Goal: Task Accomplishment & Management: Manage account settings

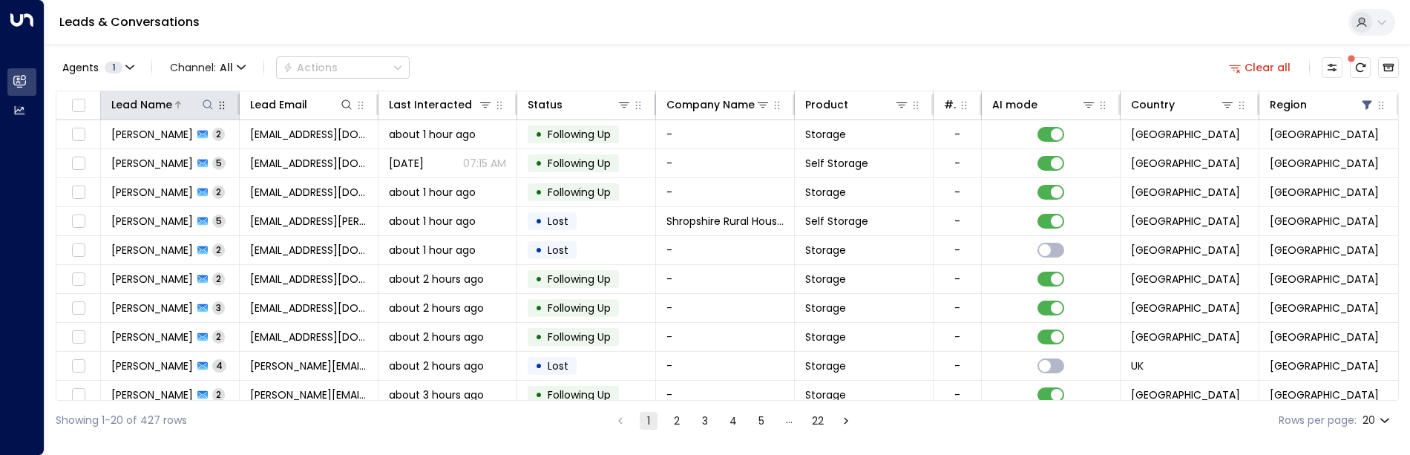
click at [203, 109] on icon at bounding box center [208, 105] width 12 height 12
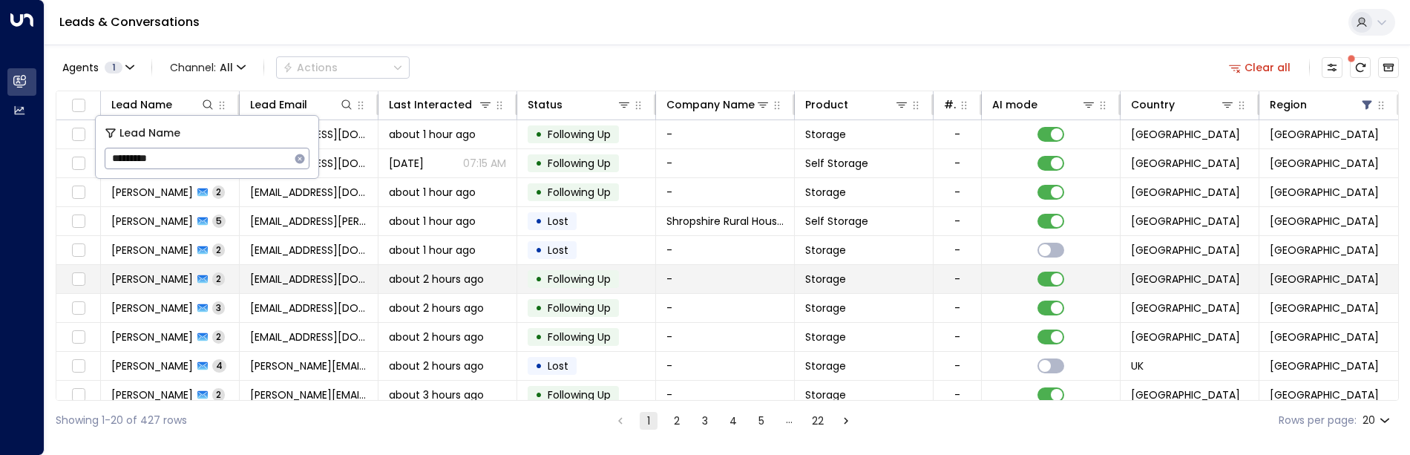
type input "*********"
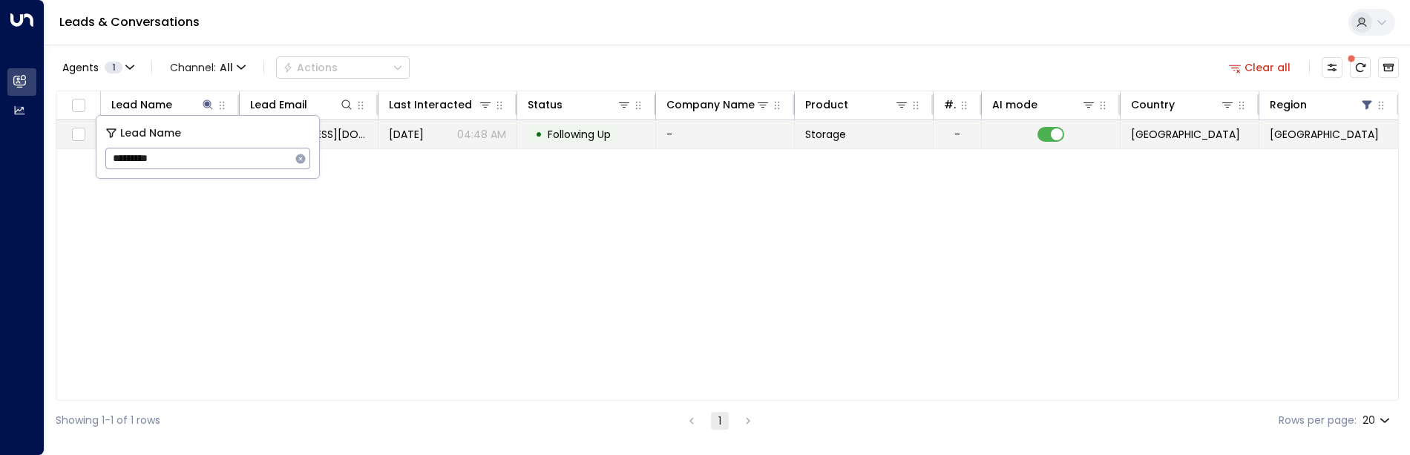
click at [889, 136] on td "Storage" at bounding box center [864, 134] width 139 height 28
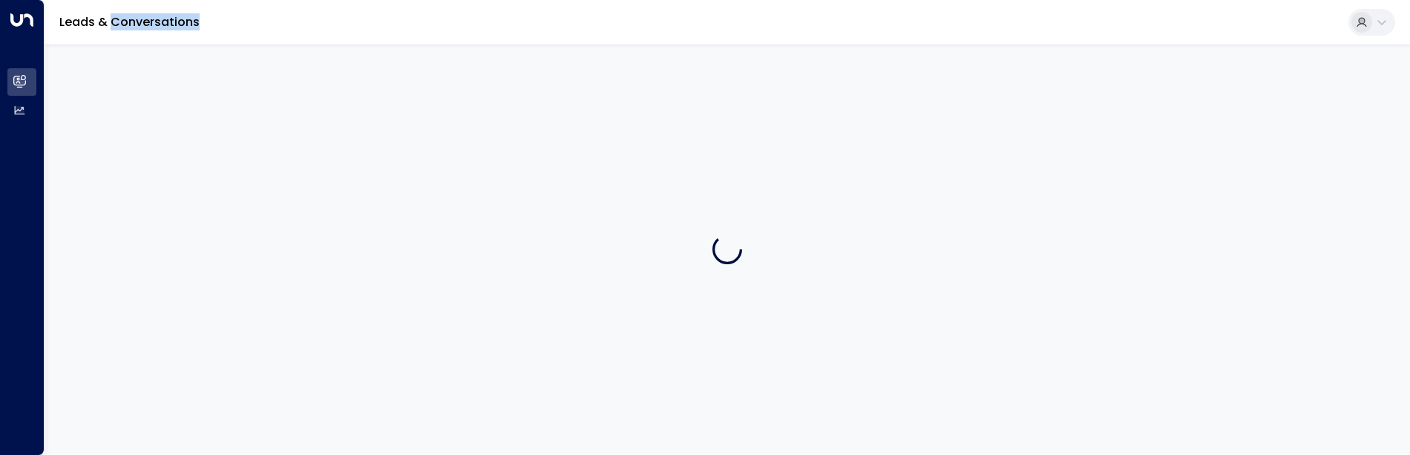
click at [889, 136] on div at bounding box center [728, 250] width 1366 height 410
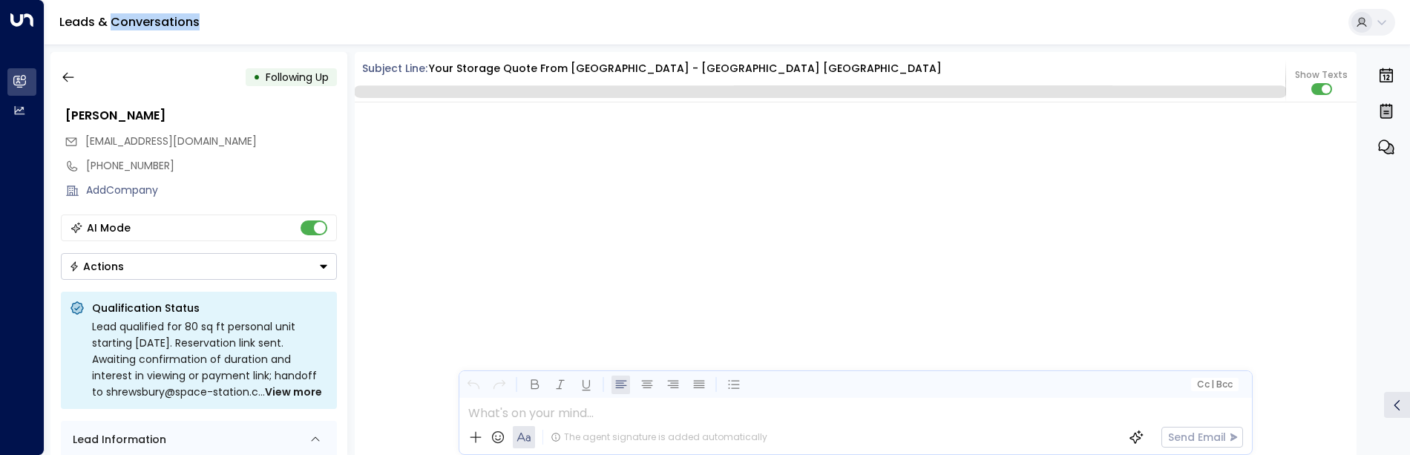
scroll to position [1978, 0]
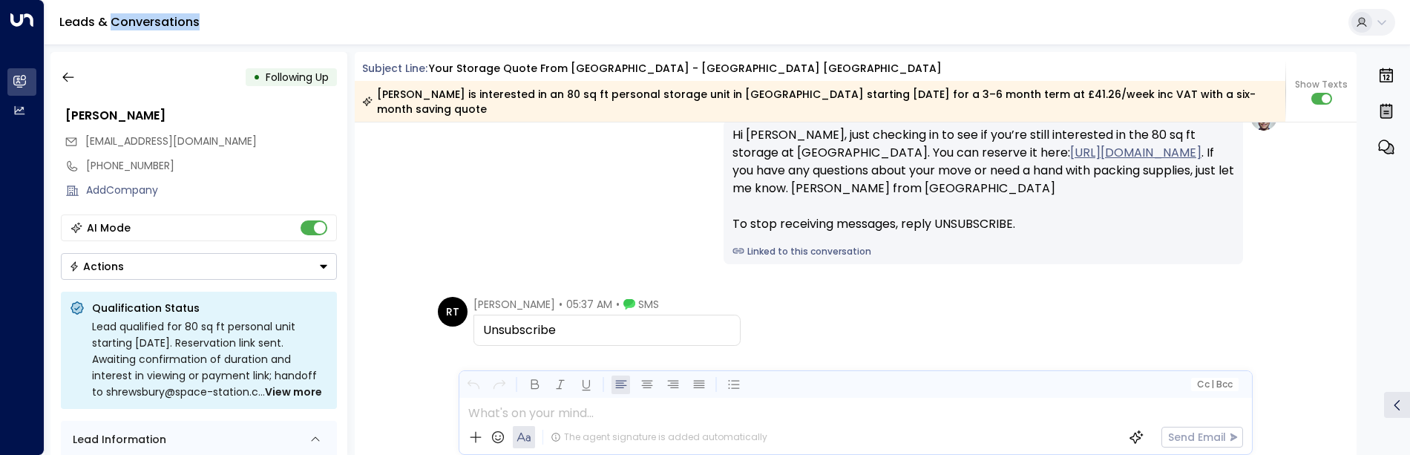
drag, startPoint x: 557, startPoint y: 330, endPoint x: 484, endPoint y: 333, distance: 72.8
click at [484, 333] on div "Unsubscribe" at bounding box center [607, 330] width 248 height 18
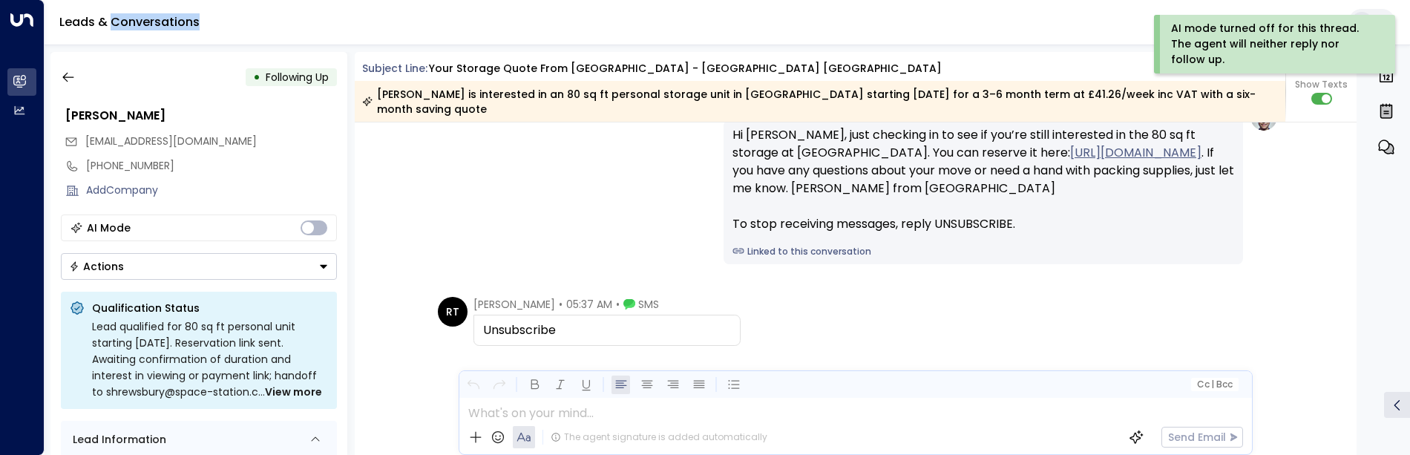
click at [327, 259] on button "Actions" at bounding box center [199, 266] width 276 height 27
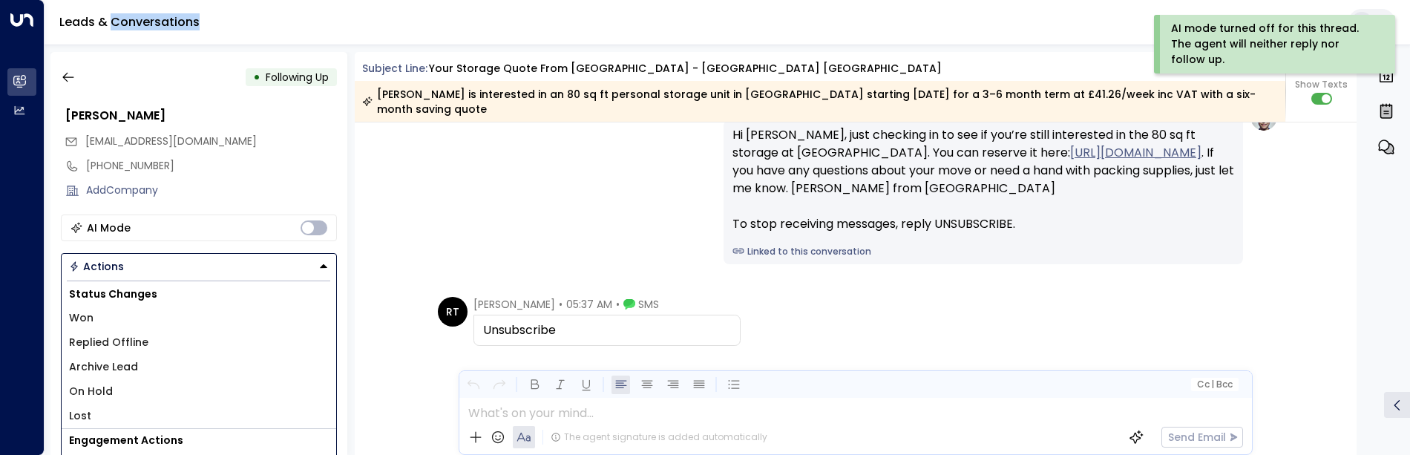
click at [97, 416] on li "Lost" at bounding box center [199, 416] width 275 height 24
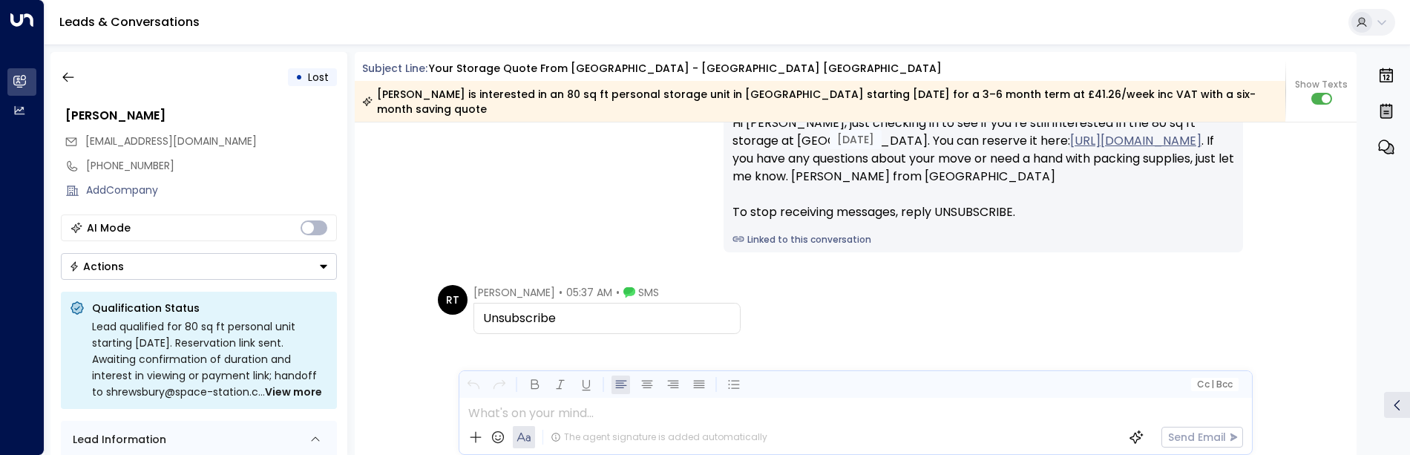
scroll to position [1730, 0]
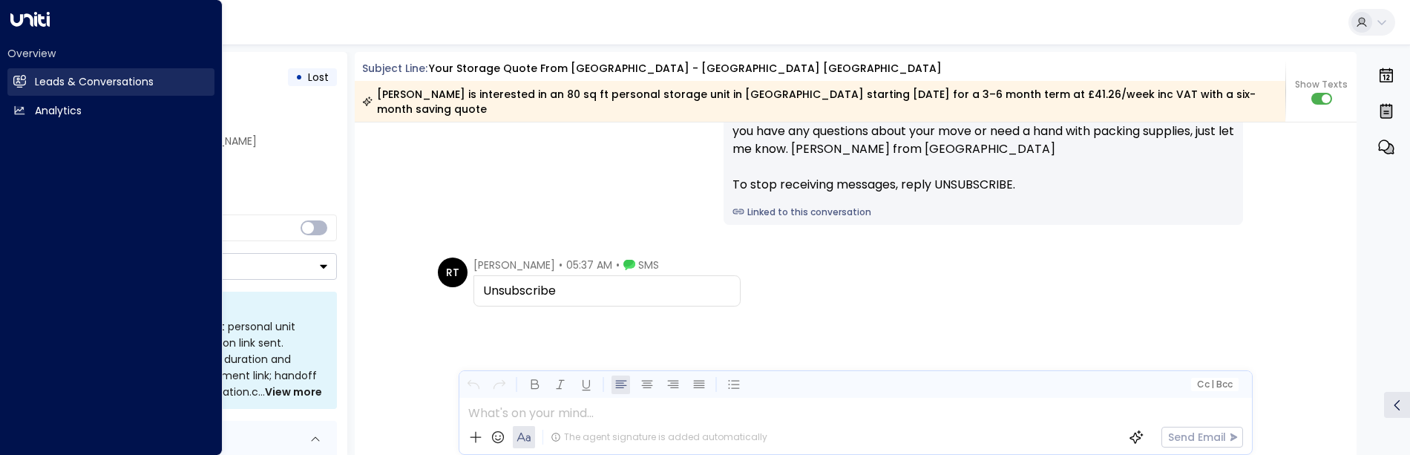
click at [28, 85] on link "Leads & Conversations Leads & Conversations" at bounding box center [110, 81] width 207 height 27
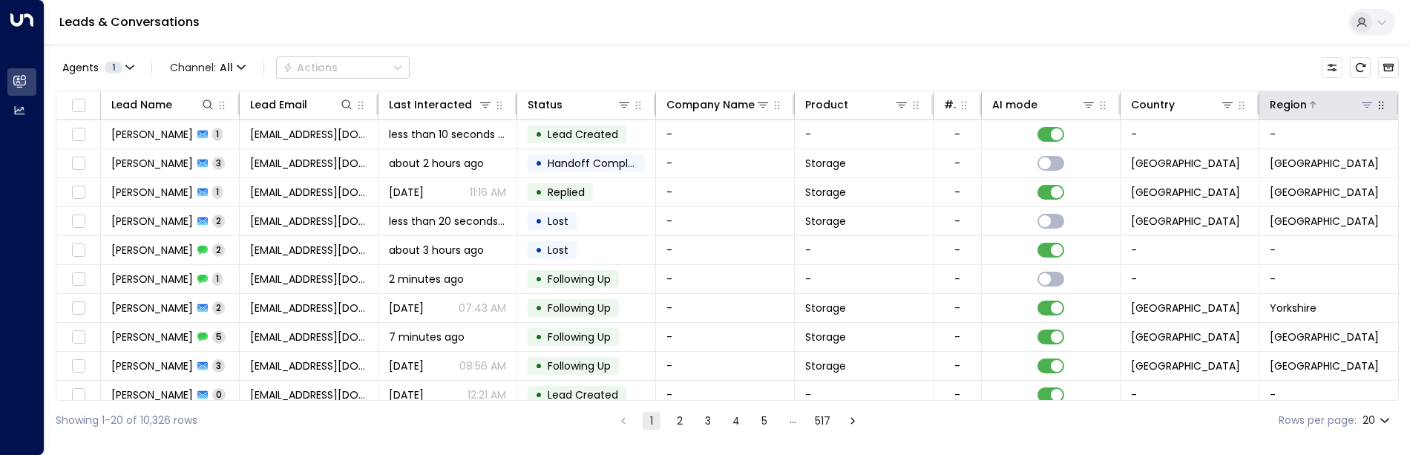
click at [1364, 108] on icon at bounding box center [1367, 105] width 12 height 12
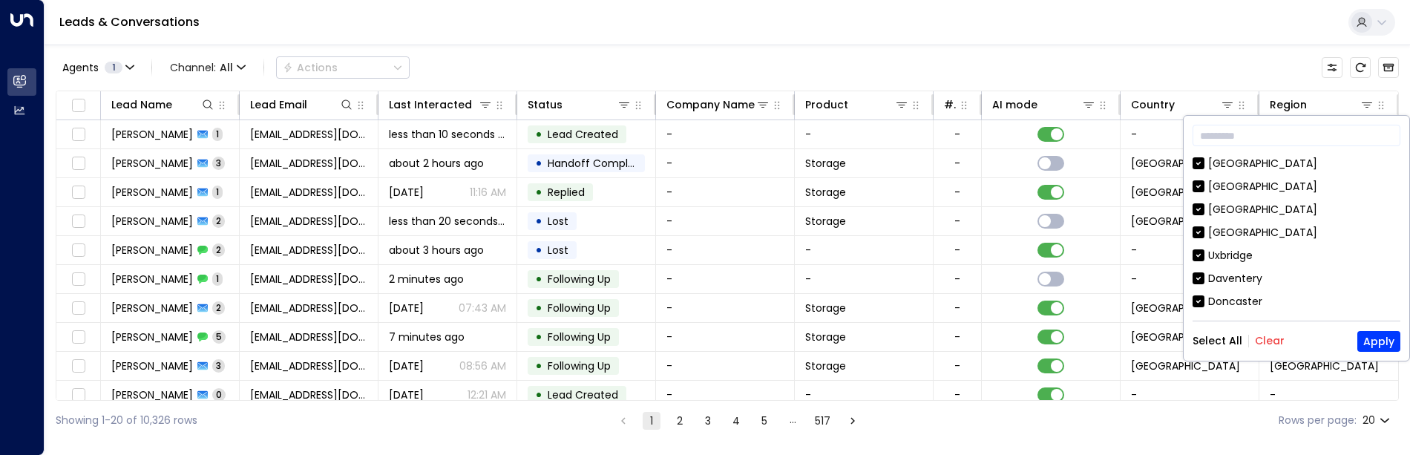
click at [1261, 339] on button "Clear" at bounding box center [1270, 341] width 30 height 12
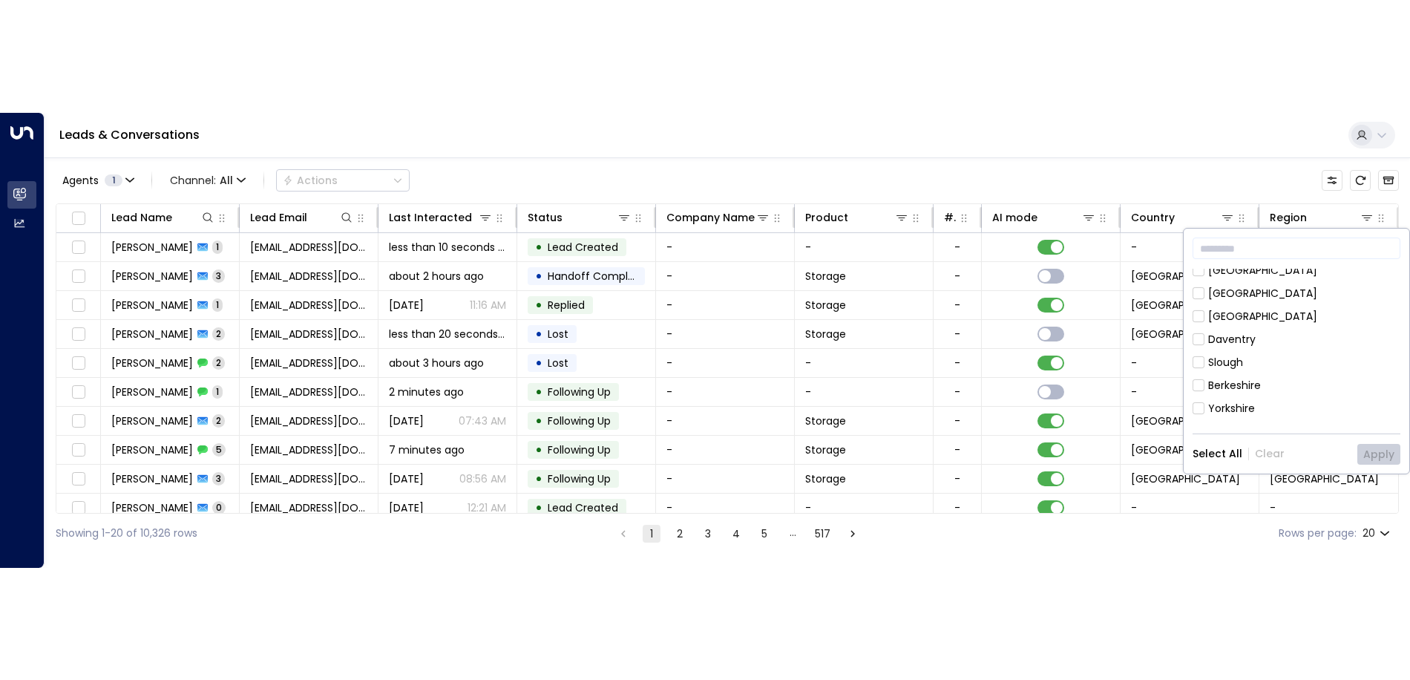
scroll to position [228, 0]
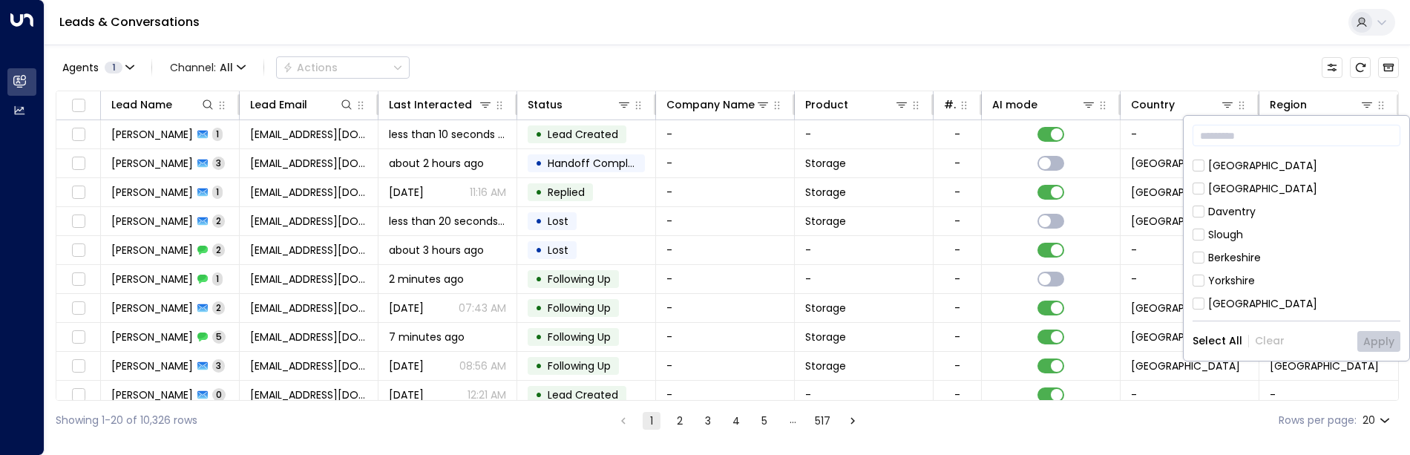
click at [1234, 164] on div "[GEOGRAPHIC_DATA]" at bounding box center [1263, 166] width 109 height 16
click at [1376, 339] on button "Apply" at bounding box center [1379, 341] width 43 height 21
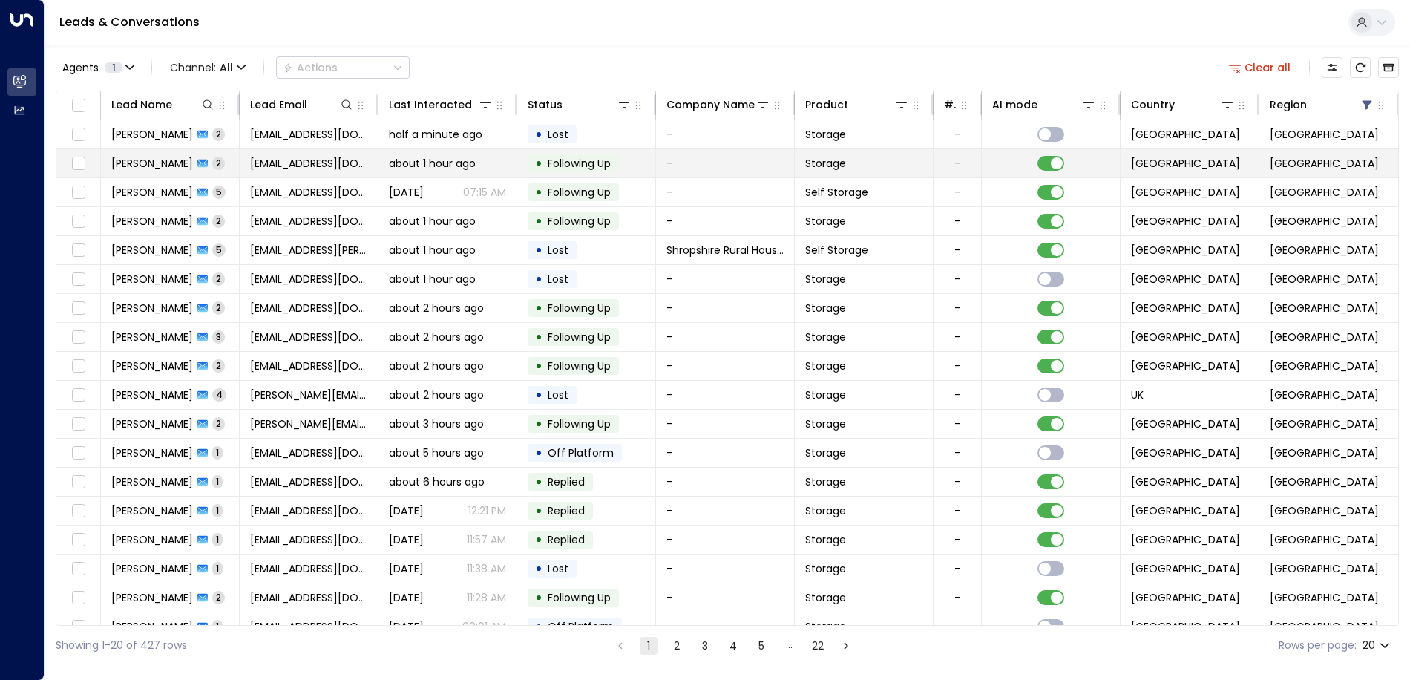
click at [295, 165] on span "[EMAIL_ADDRESS][DOMAIN_NAME]" at bounding box center [308, 163] width 117 height 15
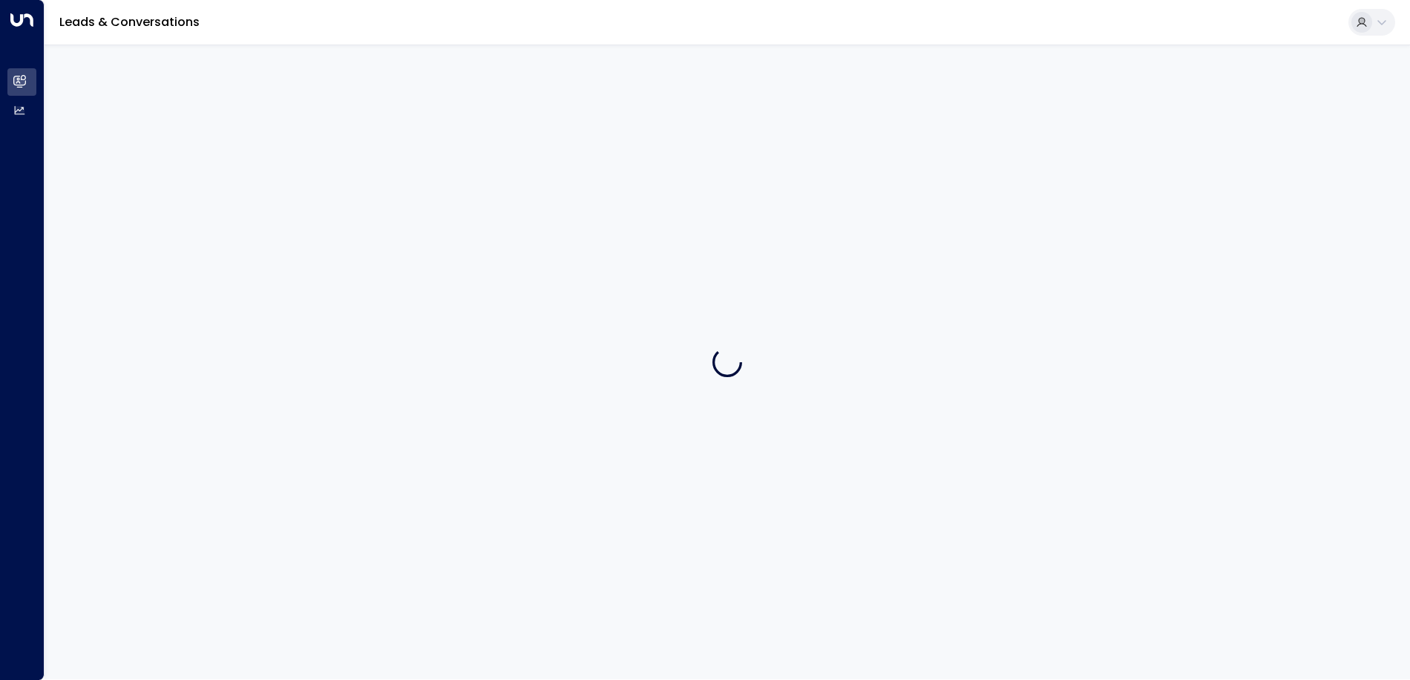
click at [295, 165] on div at bounding box center [728, 362] width 1366 height 635
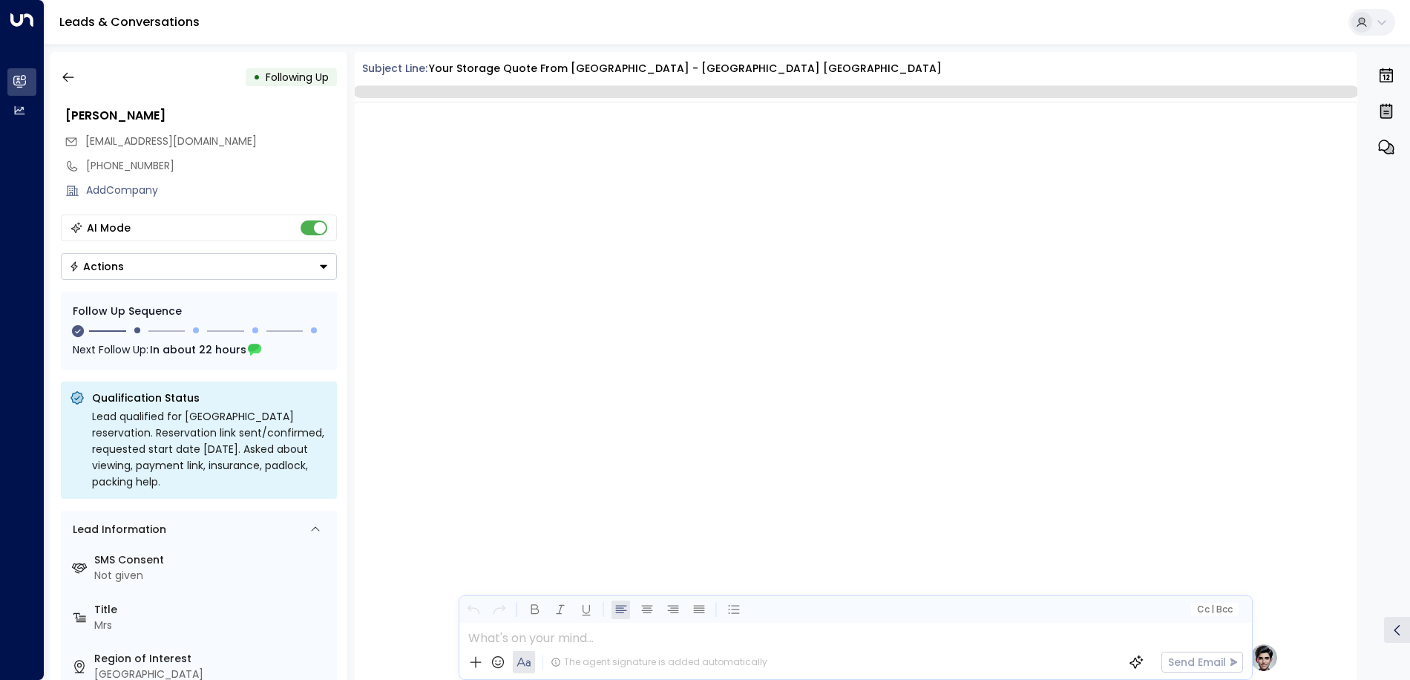
scroll to position [1125, 0]
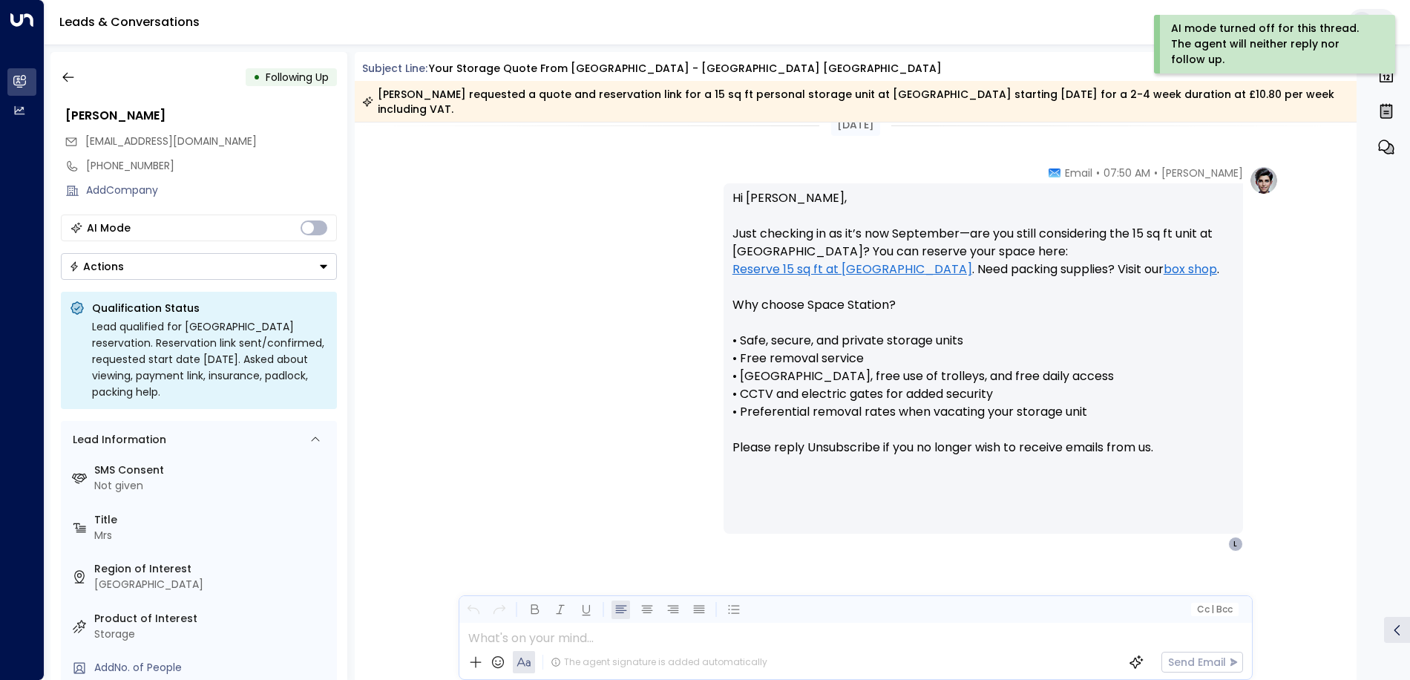
click at [323, 270] on icon "Button group with a nested menu" at bounding box center [323, 266] width 10 height 10
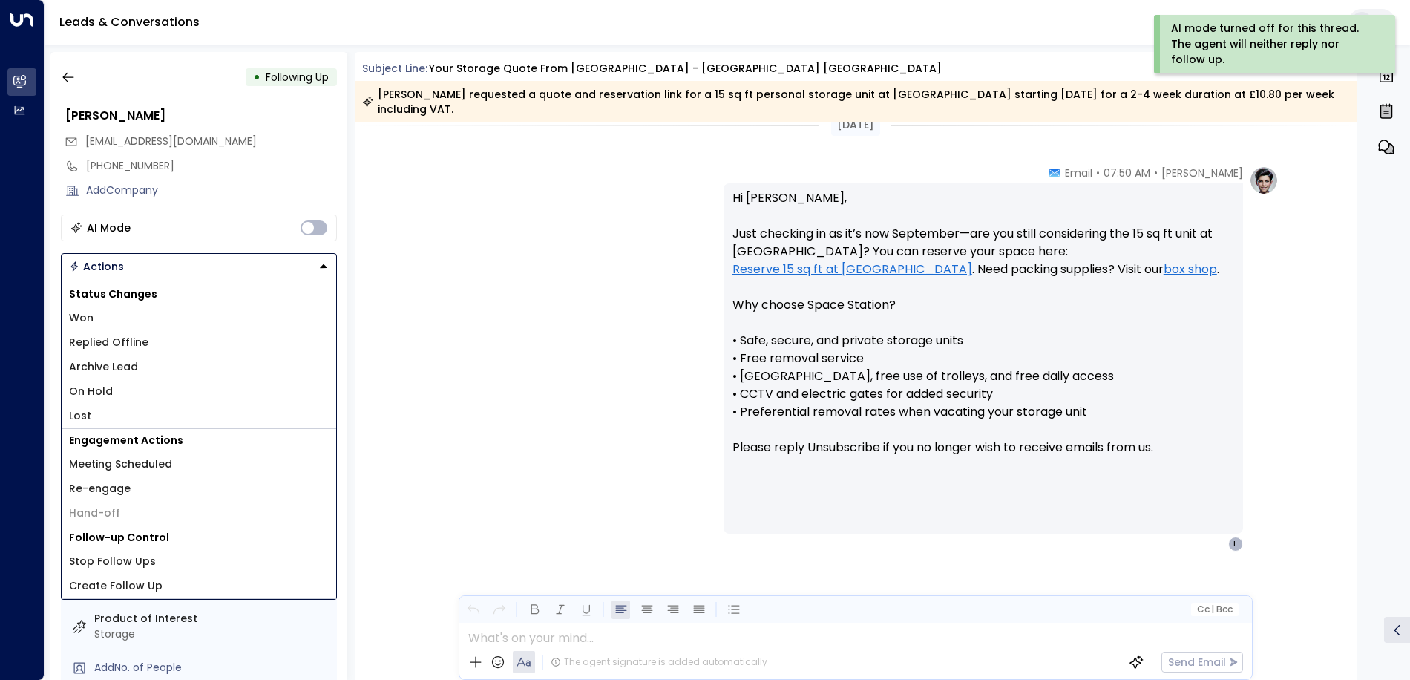
click at [128, 414] on li "Lost" at bounding box center [199, 416] width 275 height 24
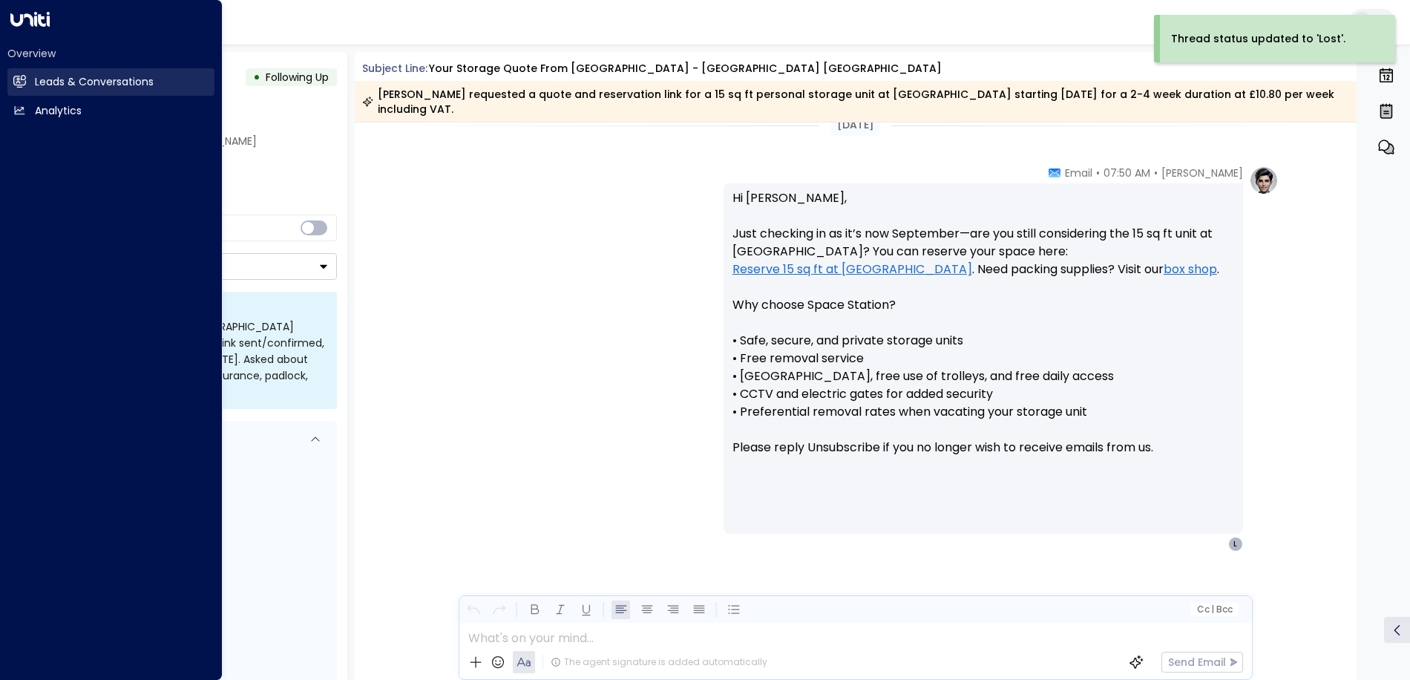
click at [14, 77] on icon at bounding box center [19, 81] width 13 height 10
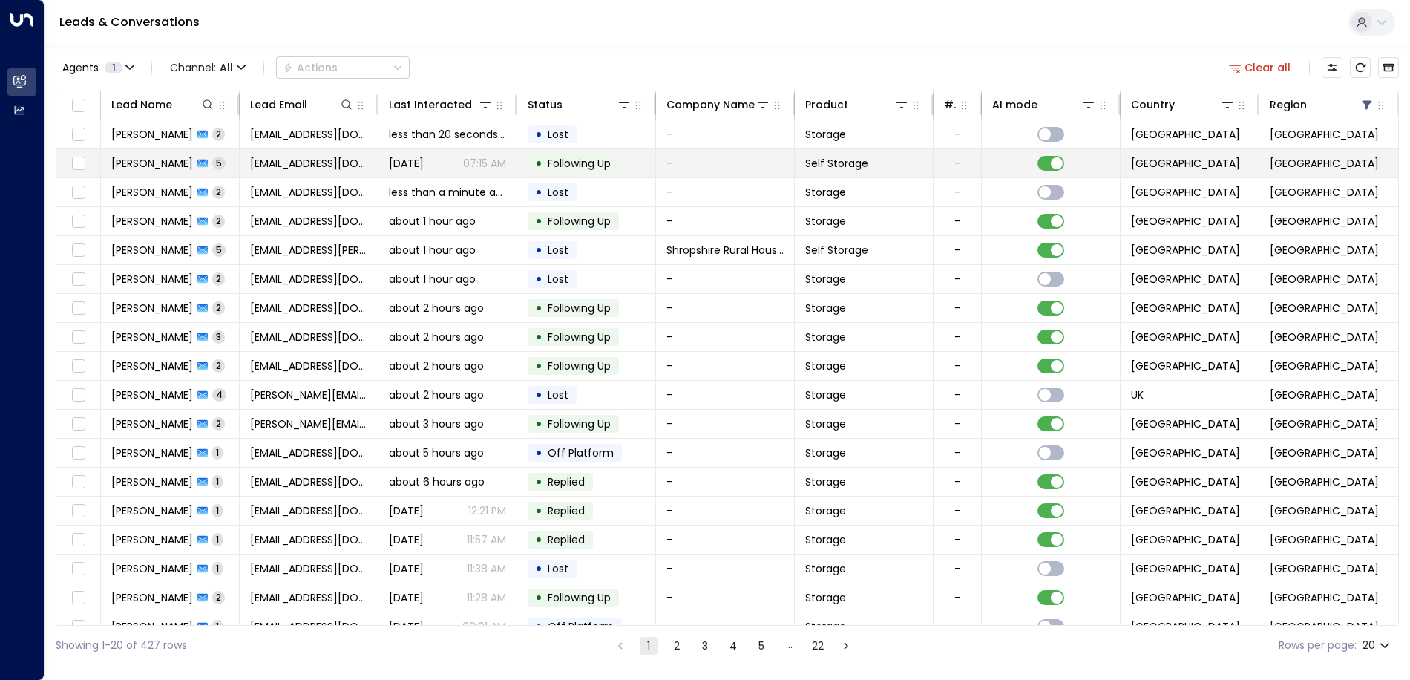
click at [281, 157] on span "[EMAIL_ADDRESS][DOMAIN_NAME]" at bounding box center [308, 163] width 117 height 15
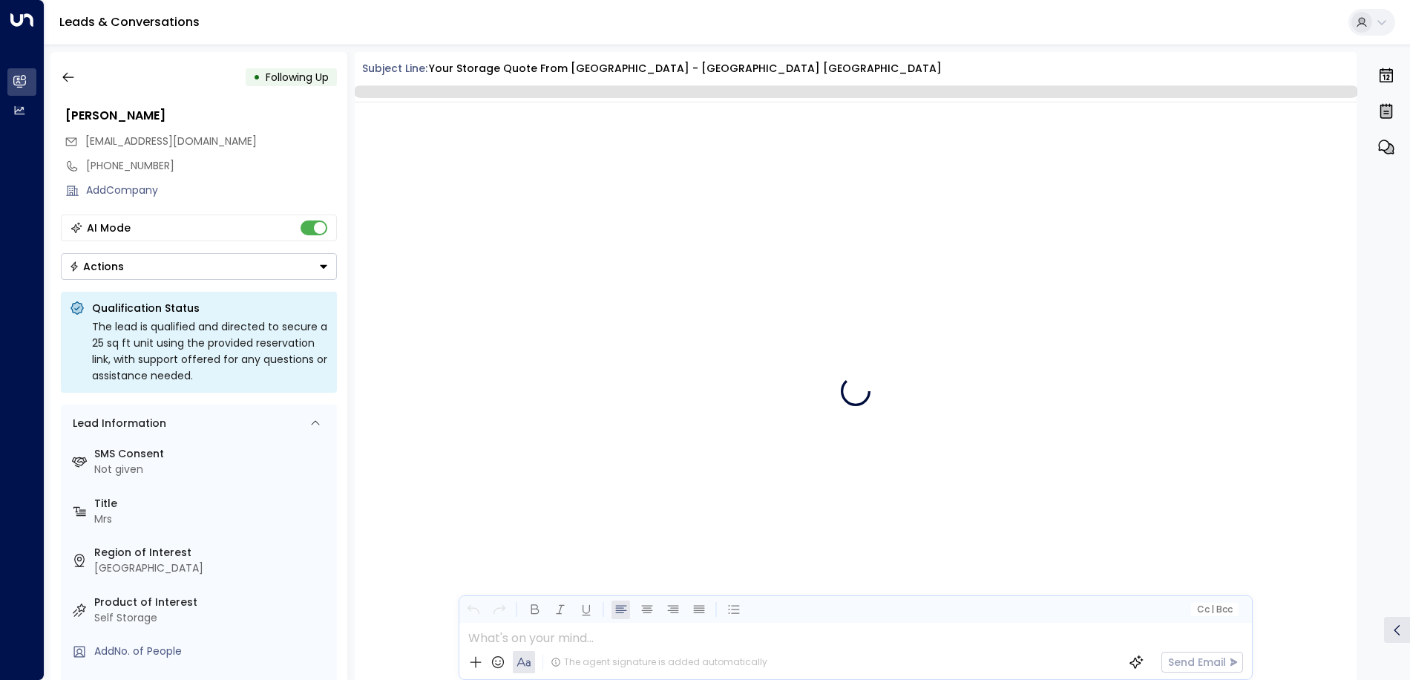
scroll to position [2406, 0]
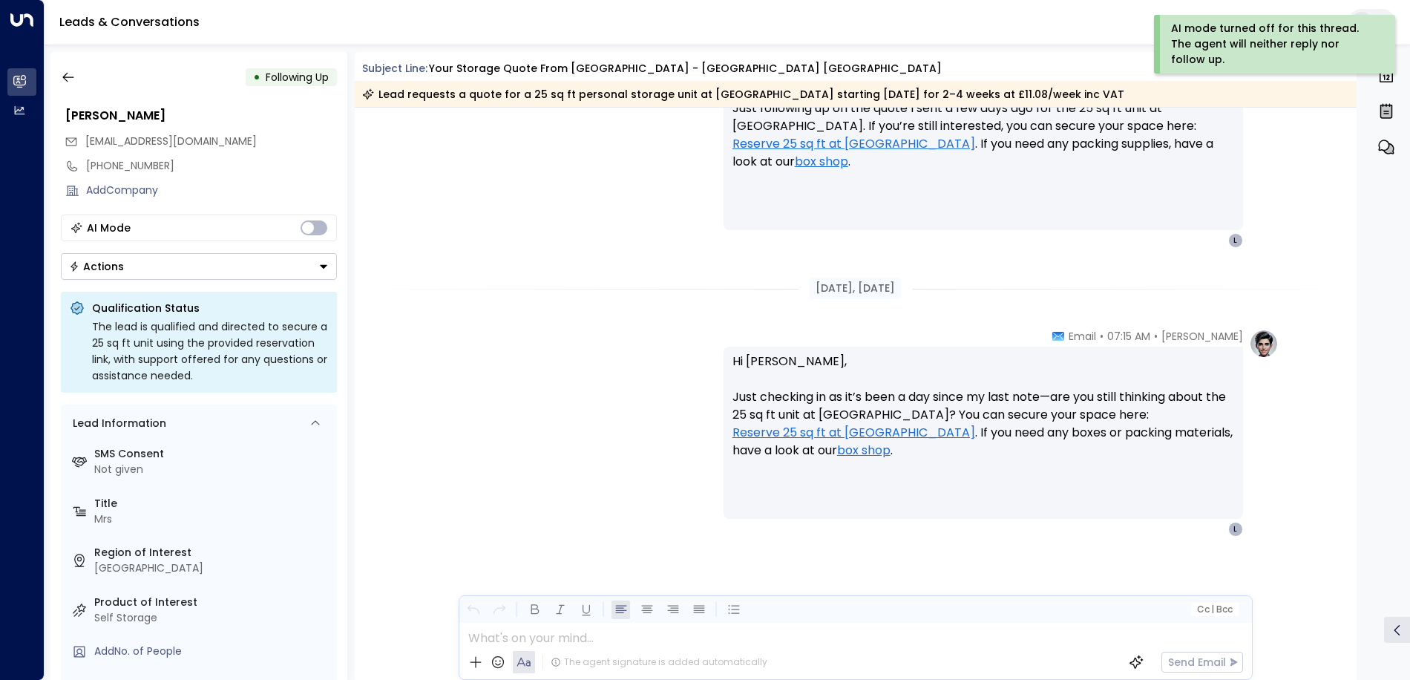
click at [329, 267] on button "Actions" at bounding box center [199, 266] width 276 height 27
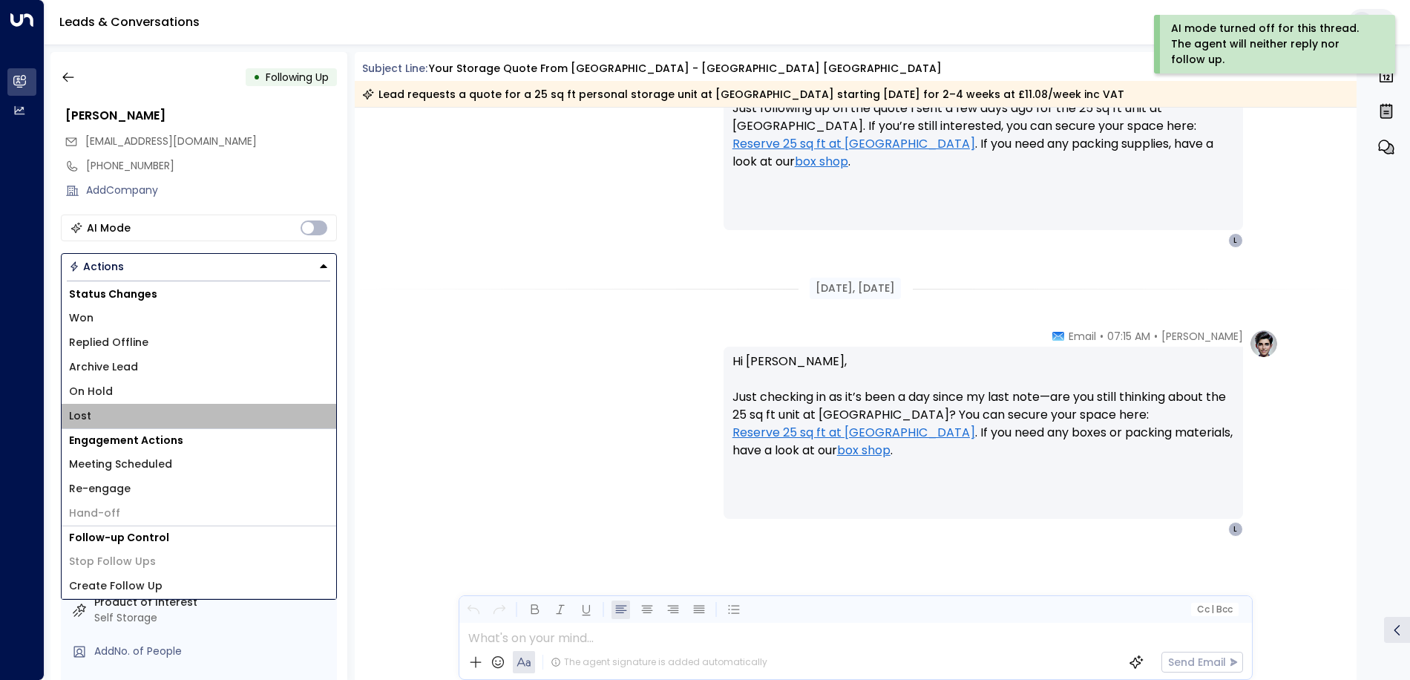
click at [91, 415] on li "Lost" at bounding box center [199, 416] width 275 height 24
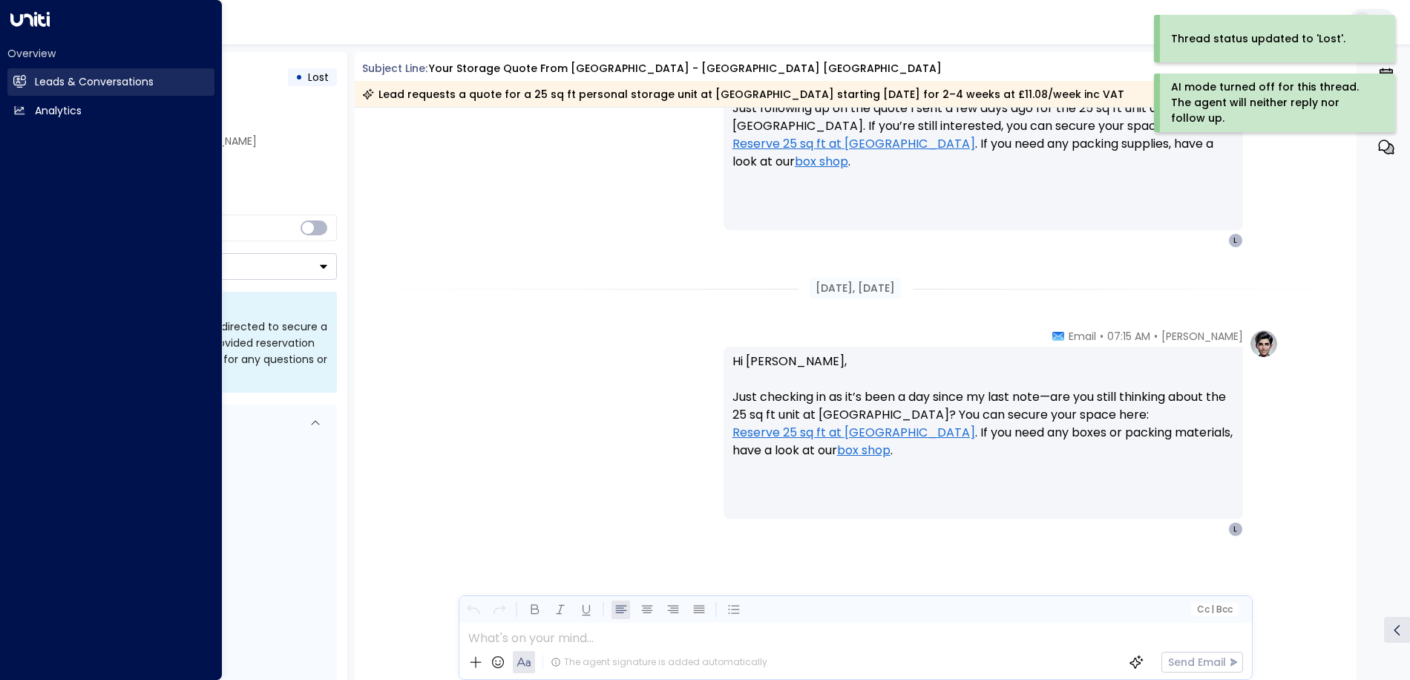
click at [17, 79] on icon at bounding box center [21, 81] width 10 height 13
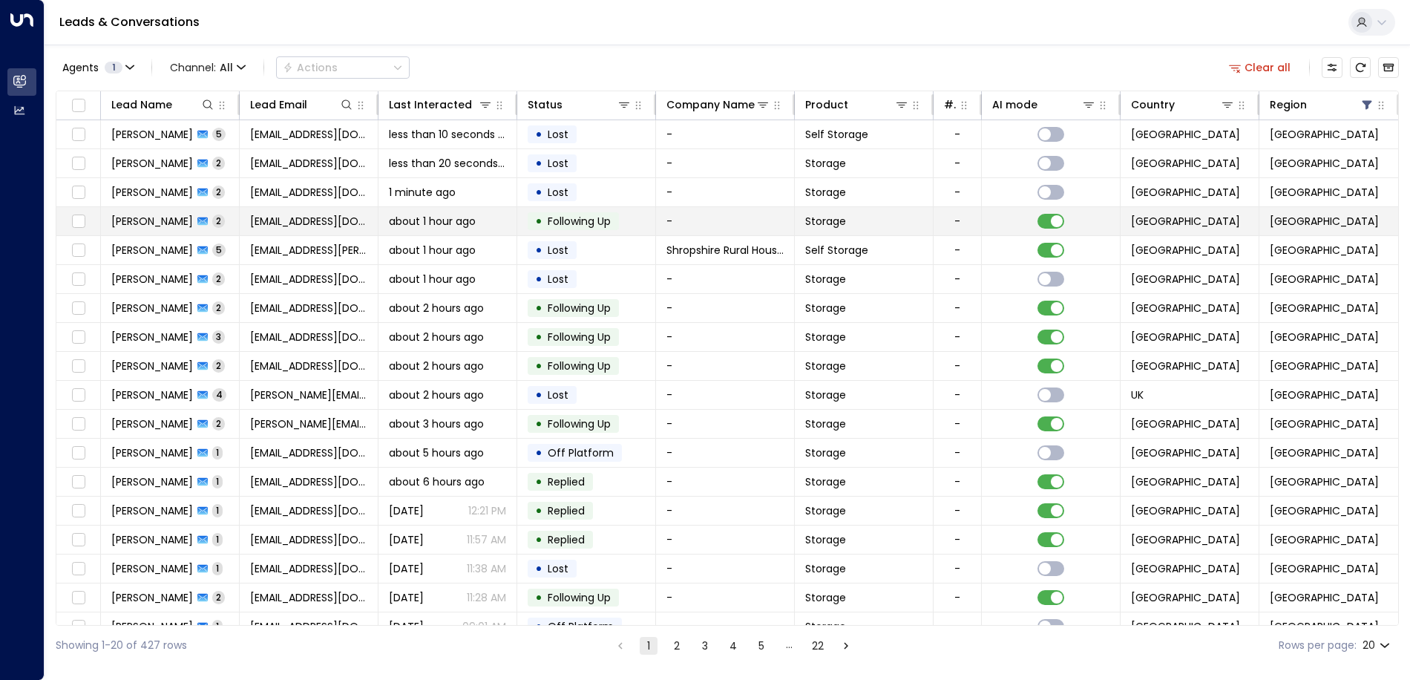
click at [155, 218] on span "[PERSON_NAME]" at bounding box center [152, 221] width 82 height 15
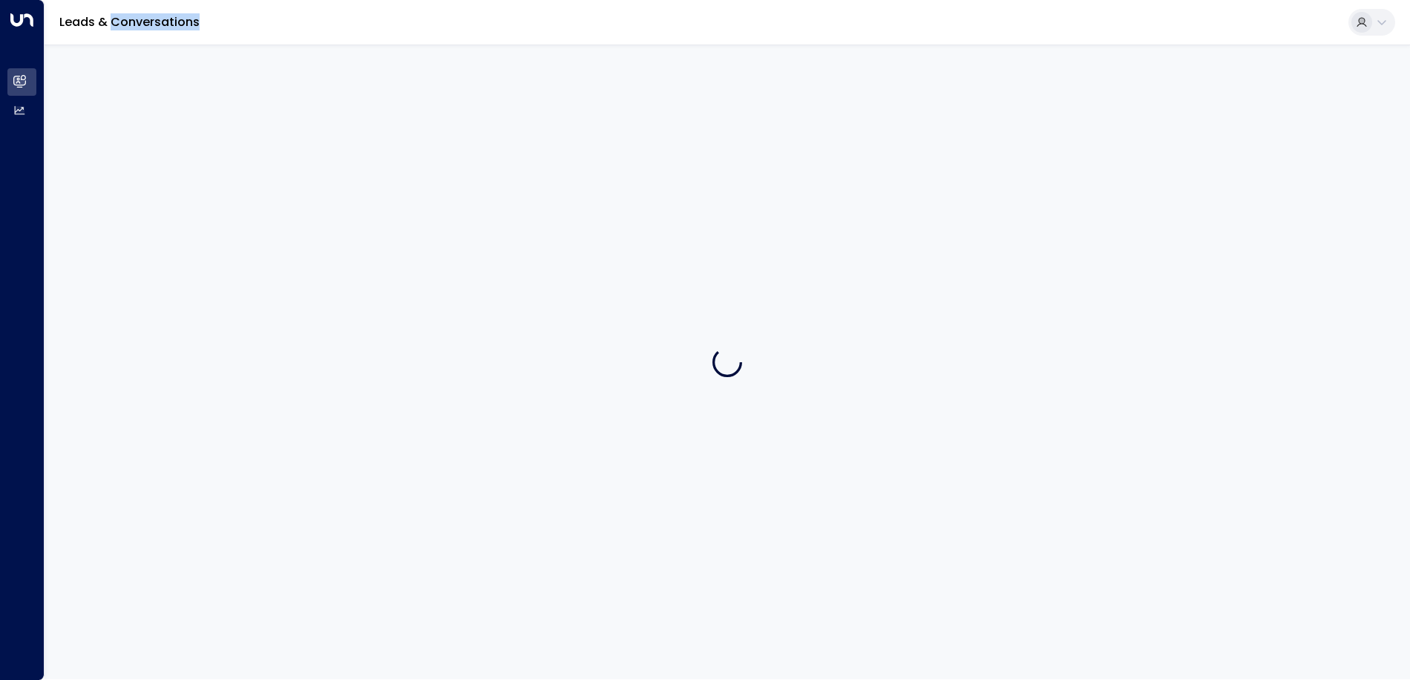
click at [155, 218] on div at bounding box center [728, 362] width 1366 height 635
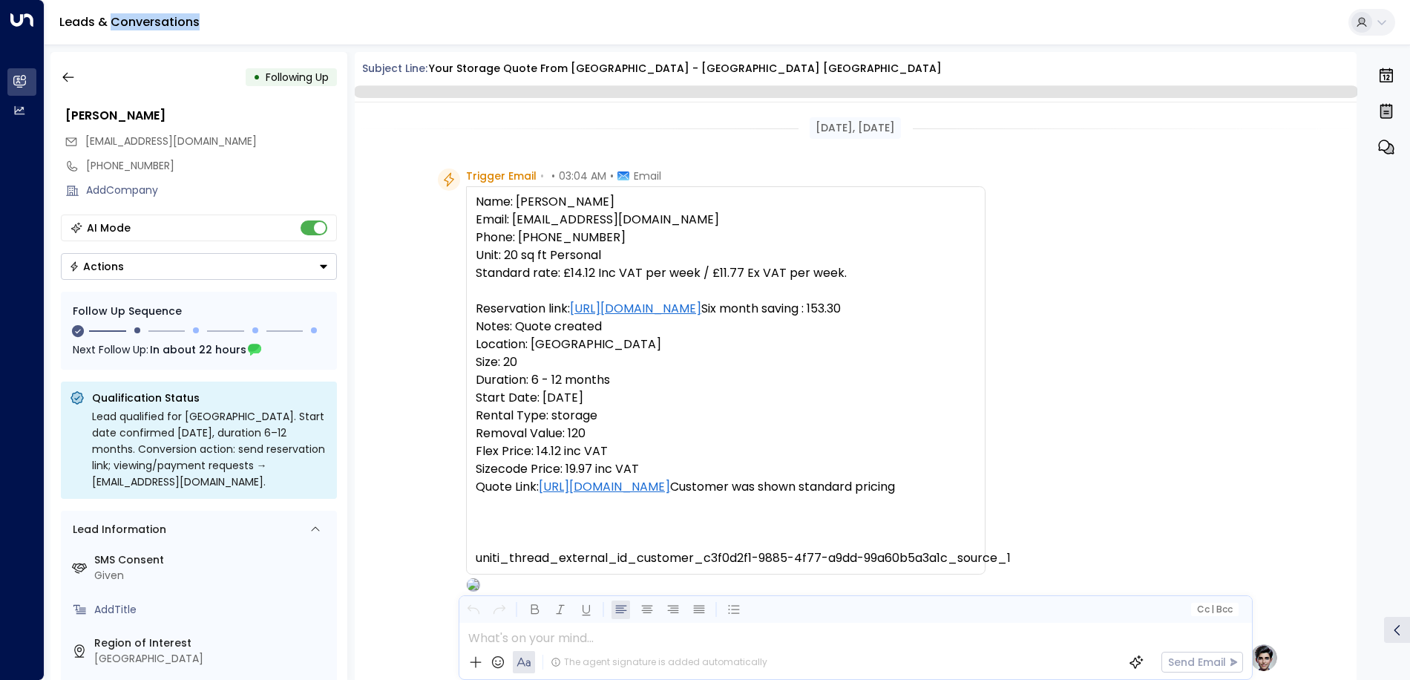
scroll to position [1104, 0]
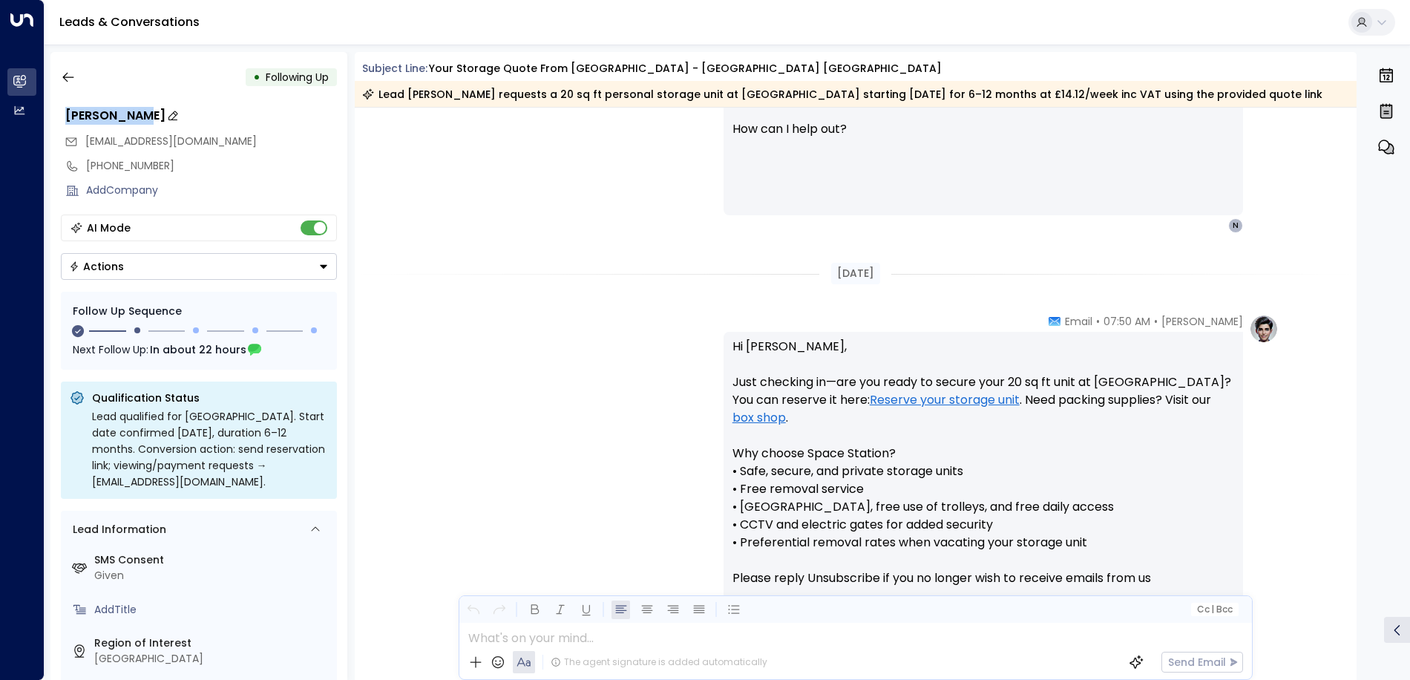
drag, startPoint x: 130, startPoint y: 113, endPoint x: 66, endPoint y: 113, distance: 63.8
click at [66, 113] on div "[PERSON_NAME]" at bounding box center [201, 116] width 272 height 18
click at [594, 281] on div "[DATE]" at bounding box center [856, 274] width 1003 height 22
